Goal: Information Seeking & Learning: Learn about a topic

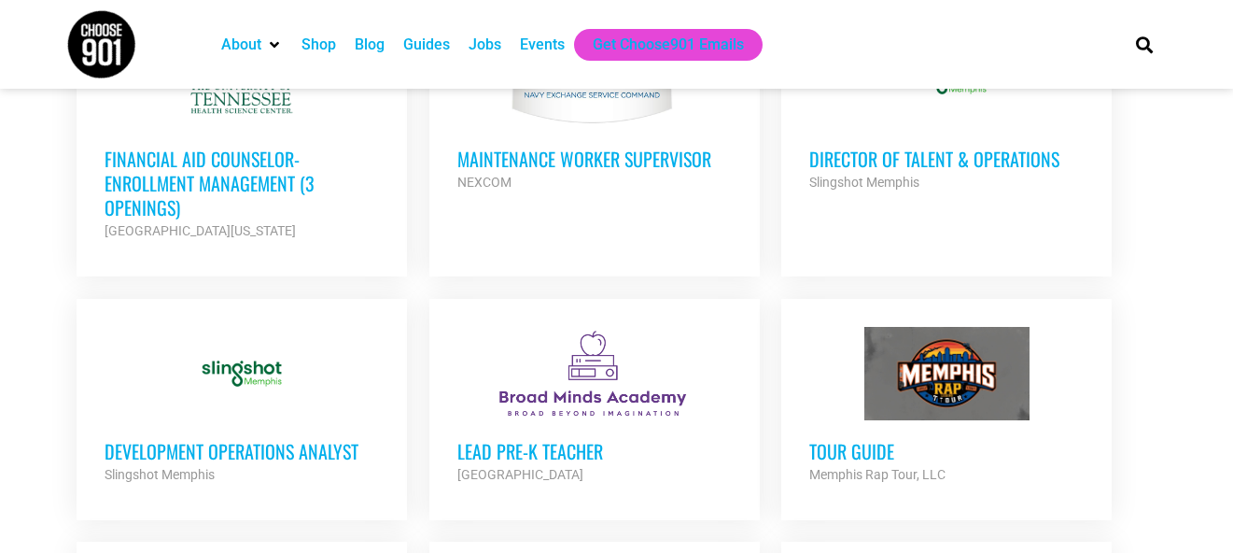
scroll to position [1669, 0]
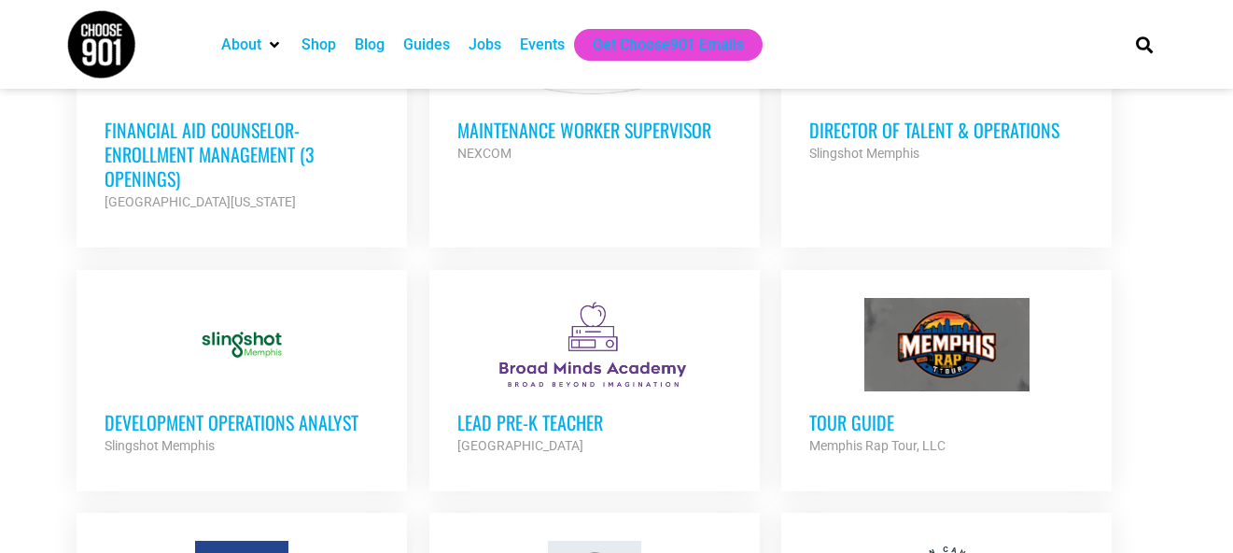
click at [275, 132] on h3 "Financial Aid Counselor-Enrollment Management (3 Openings)" at bounding box center [242, 154] width 275 height 73
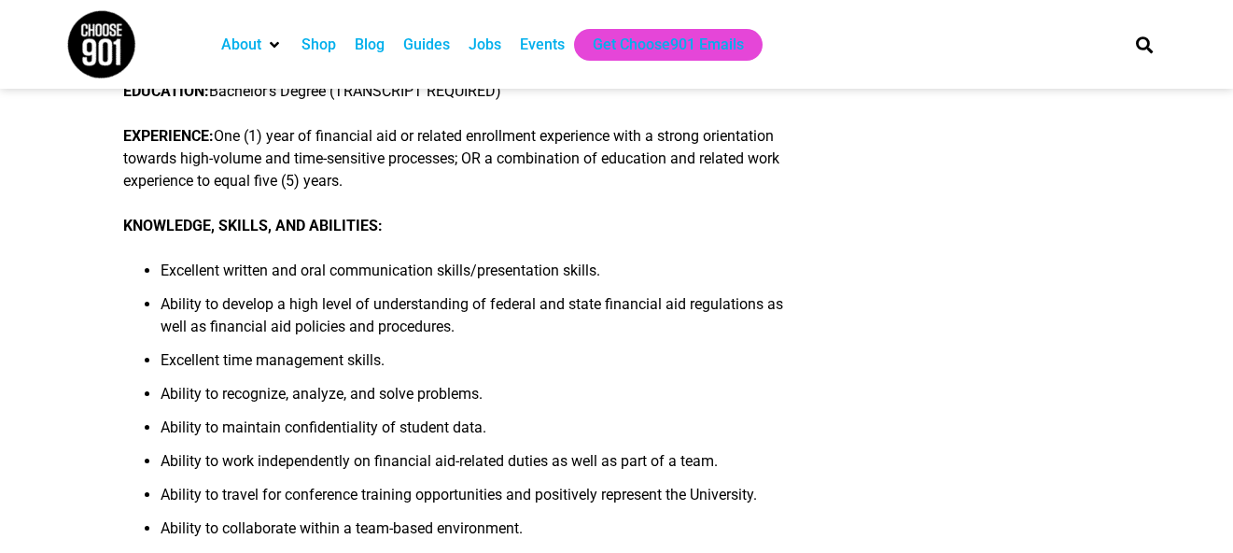
scroll to position [1121, 0]
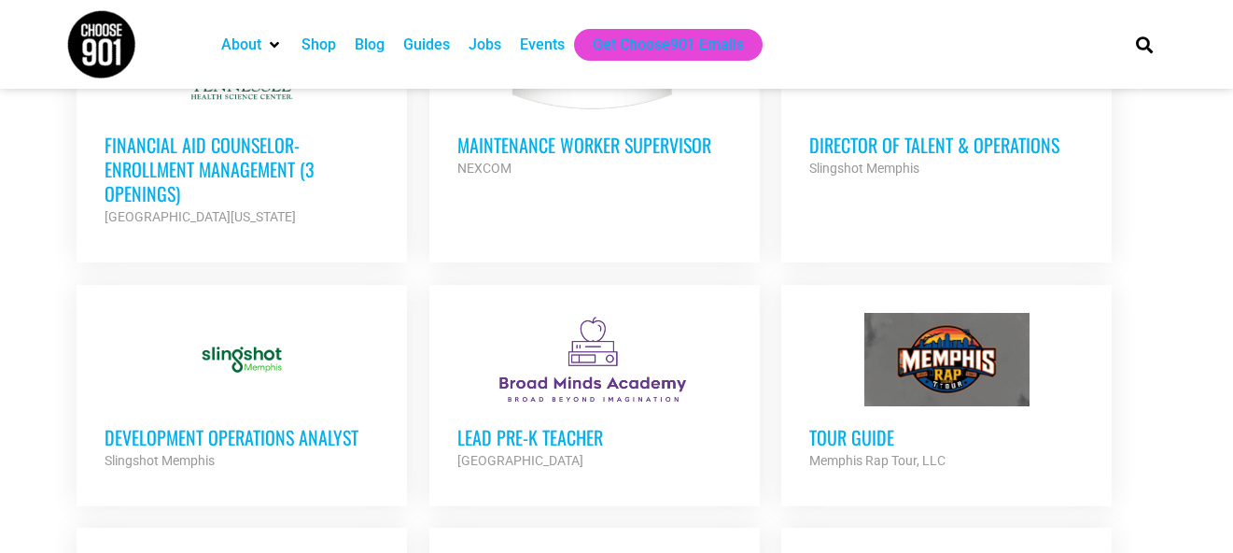
scroll to position [1762, 0]
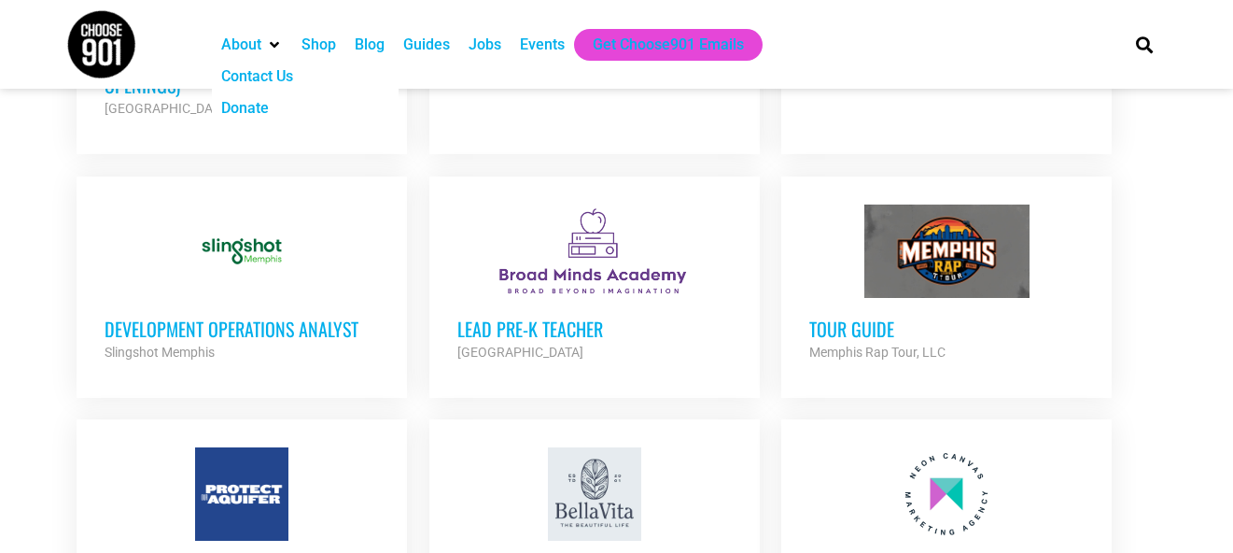
click at [218, 240] on div at bounding box center [242, 250] width 275 height 93
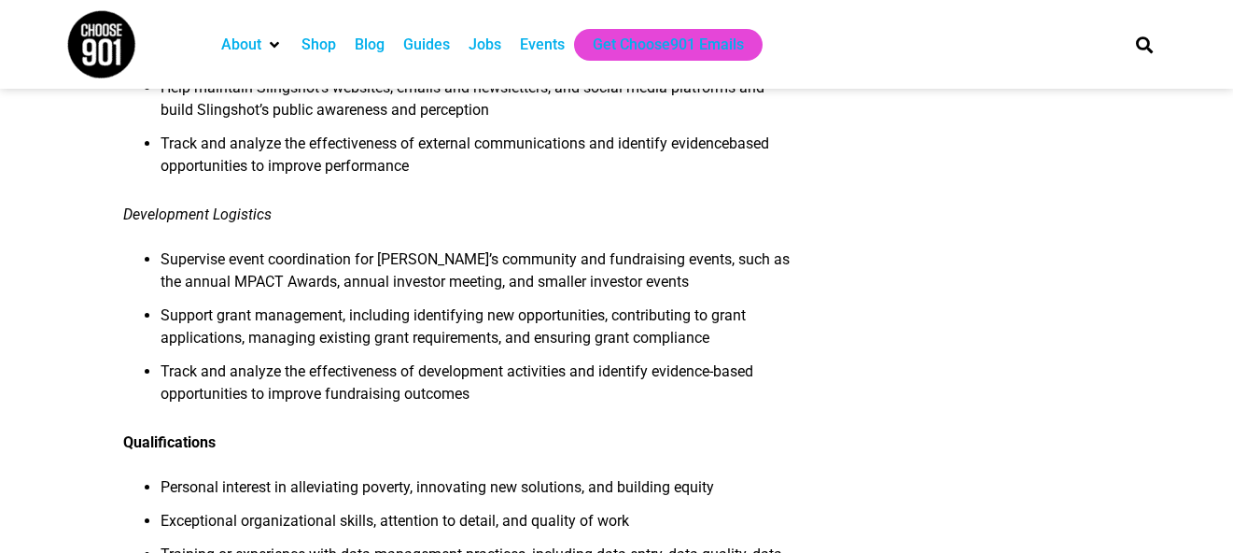
scroll to position [1401, 0]
